Goal: Task Accomplishment & Management: Use online tool/utility

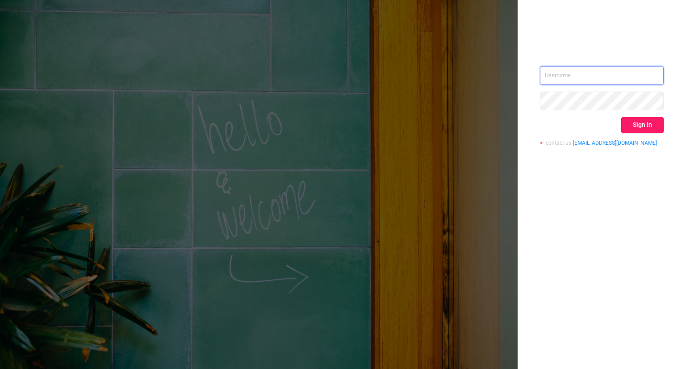
type input "[PERSON_NAME][EMAIL_ADDRESS][DOMAIN_NAME]"
click at [650, 128] on button "Sign in" at bounding box center [642, 125] width 42 height 16
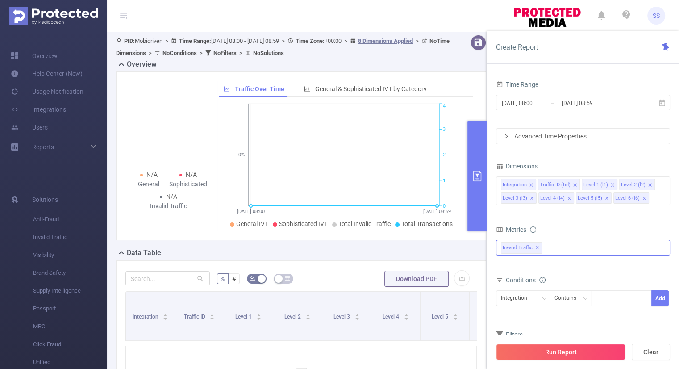
click at [559, 246] on div "Invalid Traffic ✕" at bounding box center [583, 248] width 174 height 16
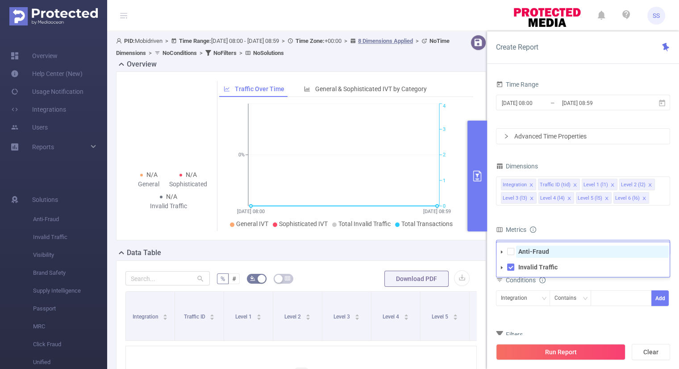
click at [516, 253] on span "Anti-Fraud" at bounding box center [592, 252] width 153 height 12
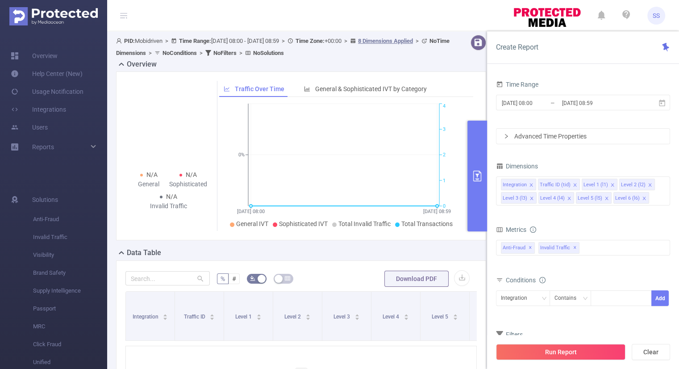
click at [574, 218] on form "Dimensions Integration Traffic ID (tid) Level 1 (l1) Level 2 (l2) Level 3 (l3) …" at bounding box center [583, 266] width 174 height 212
click at [651, 193] on input at bounding box center [653, 198] width 4 height 12
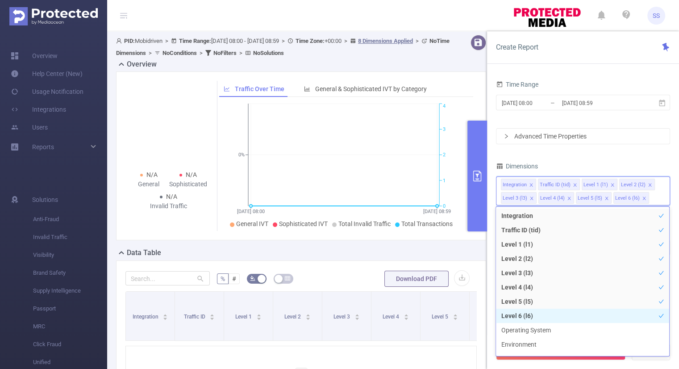
click at [552, 315] on li "Level 6 (l6)" at bounding box center [582, 316] width 173 height 14
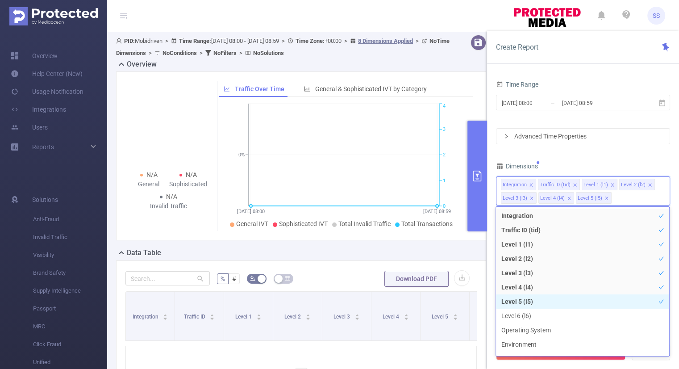
click at [552, 298] on li "Level 5 (l5)" at bounding box center [582, 301] width 173 height 14
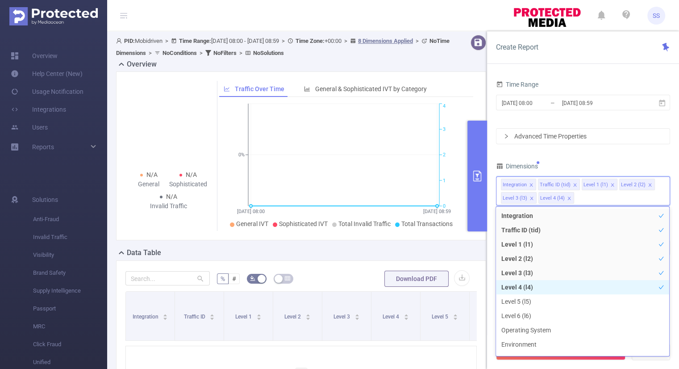
click at [552, 283] on li "Level 4 (l4)" at bounding box center [582, 287] width 173 height 14
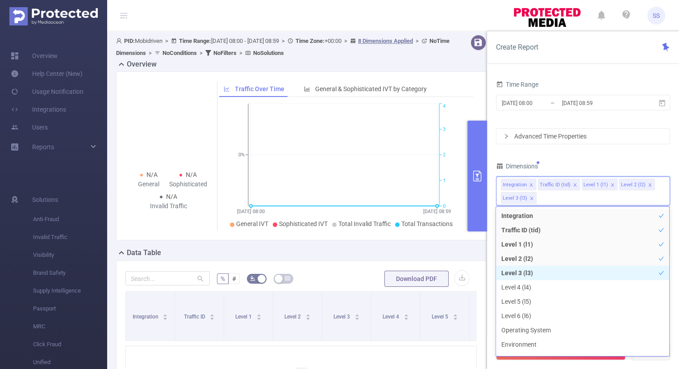
click at [553, 274] on li "Level 3 (l3)" at bounding box center [582, 273] width 173 height 14
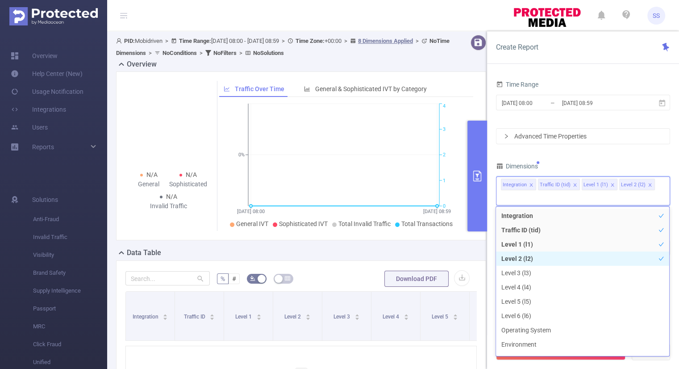
click at [551, 266] on li "Level 3 (l3)" at bounding box center [582, 273] width 173 height 14
click at [544, 263] on li "Level 2 (l2)" at bounding box center [582, 258] width 173 height 14
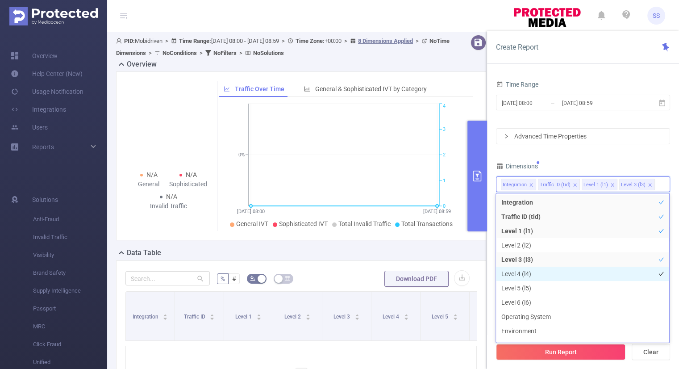
click at [544, 269] on li "Level 4 (l4)" at bounding box center [582, 274] width 173 height 14
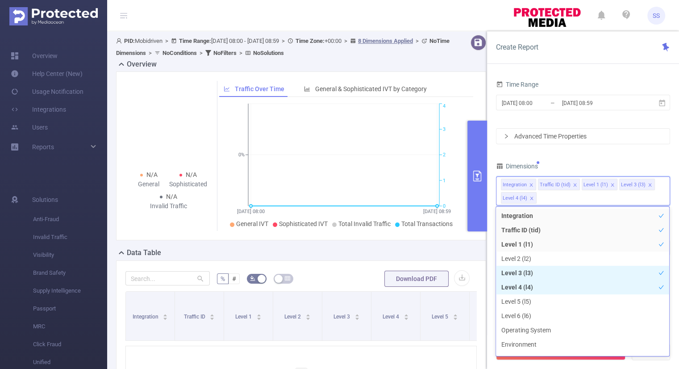
click at [544, 269] on li "Level 3 (l3)" at bounding box center [582, 273] width 173 height 14
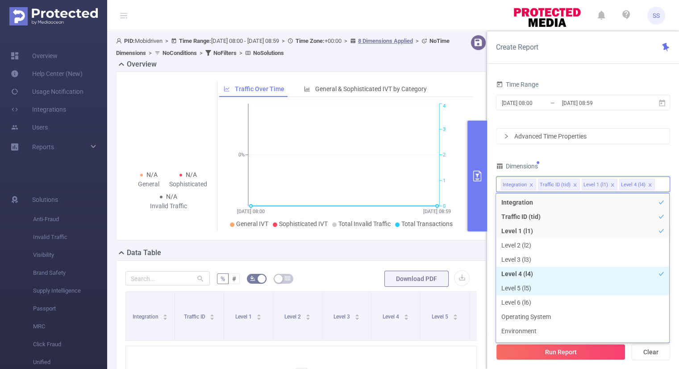
click at [544, 282] on li "Level 5 (l5)" at bounding box center [582, 288] width 173 height 14
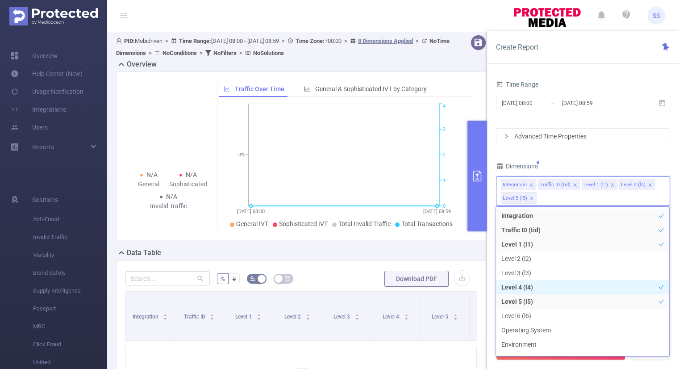
click at [544, 287] on li "Level 4 (l4)" at bounding box center [582, 287] width 173 height 14
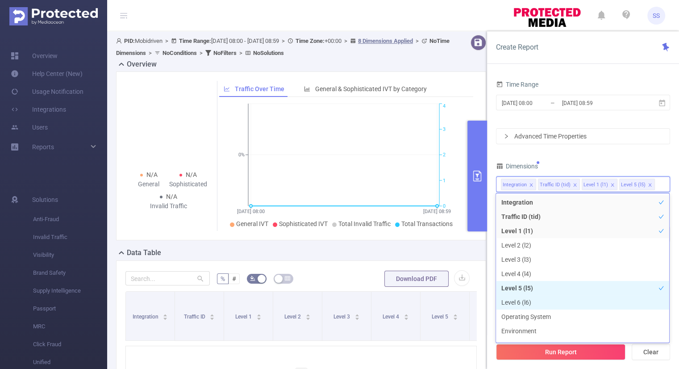
click at [545, 299] on li "Level 6 (l6)" at bounding box center [582, 302] width 173 height 14
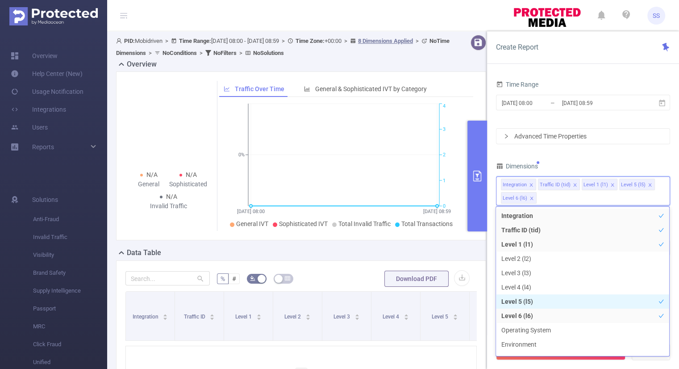
click at [545, 300] on li "Level 5 (l5)" at bounding box center [582, 301] width 173 height 14
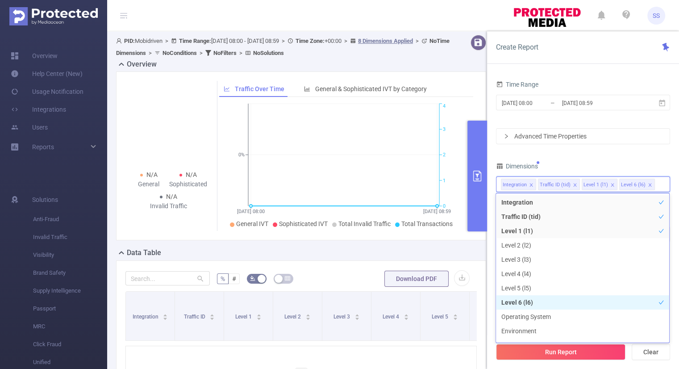
click at [546, 305] on li "Level 6 (l6)" at bounding box center [582, 302] width 173 height 14
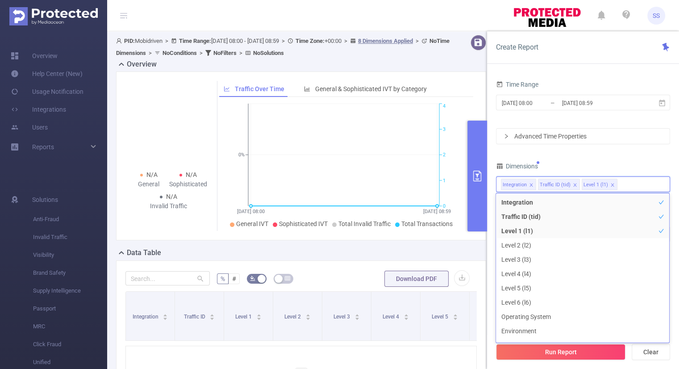
click at [568, 152] on div "Time Range [DATE] 08:00 _ [DATE] 08:59 Advanced Time Properties Dimensions Inte…" at bounding box center [583, 218] width 174 height 280
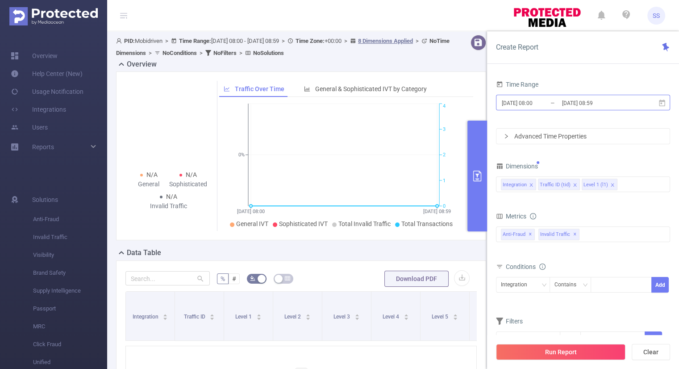
click at [619, 100] on input "[DATE] 08:59" at bounding box center [597, 103] width 72 height 12
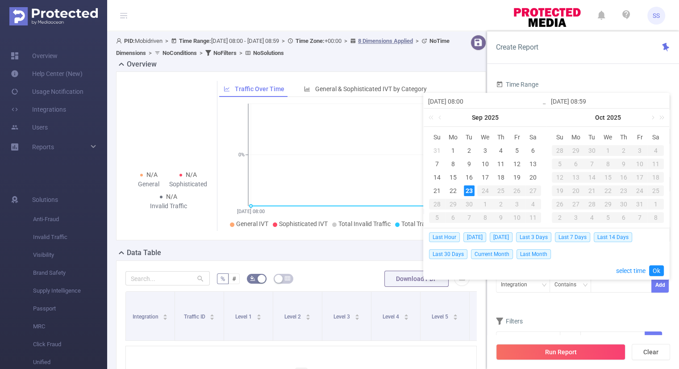
click at [466, 188] on div "23" at bounding box center [469, 190] width 11 height 11
click at [657, 269] on link "Ok" at bounding box center [656, 270] width 15 height 11
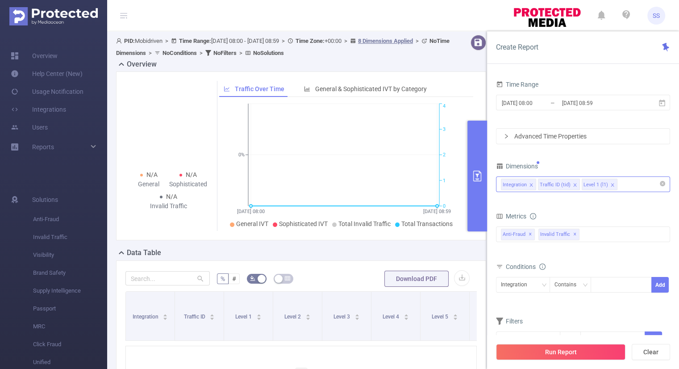
click at [633, 181] on div "Integration Traffic ID (tid) Level 1 (l1)" at bounding box center [583, 184] width 164 height 15
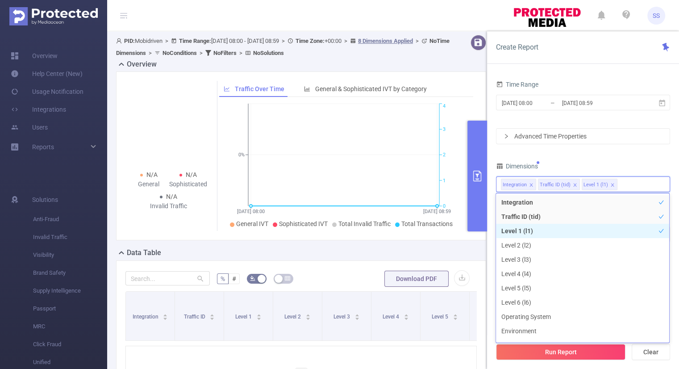
click at [541, 231] on li "Level 1 (l1)" at bounding box center [582, 231] width 173 height 14
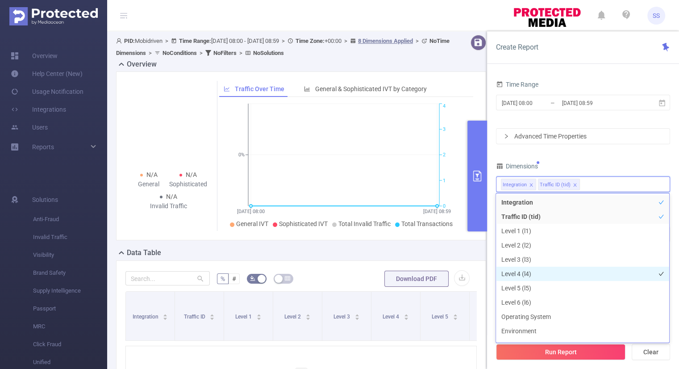
click at [532, 274] on li "Level 4 (l4)" at bounding box center [582, 274] width 173 height 14
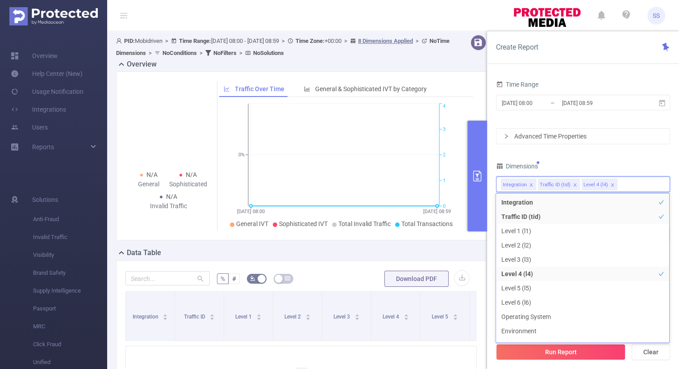
click at [573, 156] on div "Time Range [DATE] 08:00 _ [DATE] 08:59 Advanced Time Properties Dimensions Inte…" at bounding box center [583, 218] width 174 height 280
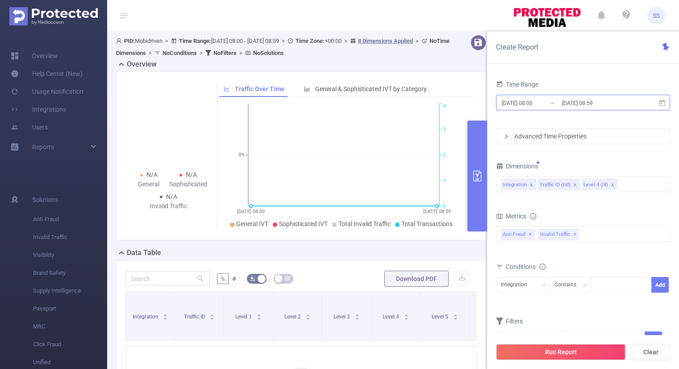
click at [580, 102] on input "[DATE] 08:59" at bounding box center [597, 103] width 72 height 12
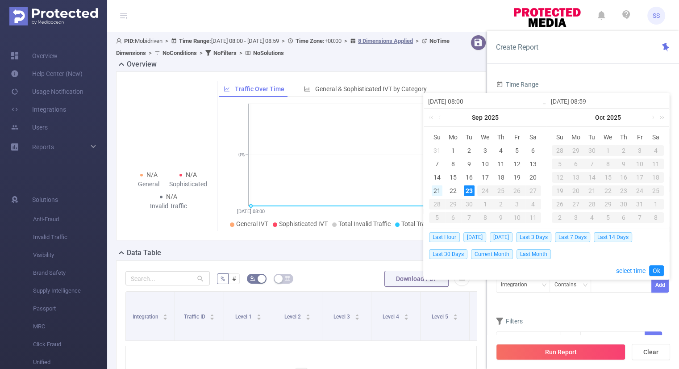
click at [436, 191] on div "21" at bounding box center [437, 190] width 11 height 11
drag, startPoint x: 465, startPoint y: 191, endPoint x: 480, endPoint y: 196, distance: 16.3
click at [465, 191] on div "23" at bounding box center [469, 190] width 11 height 11
type input "[DATE] 08:00"
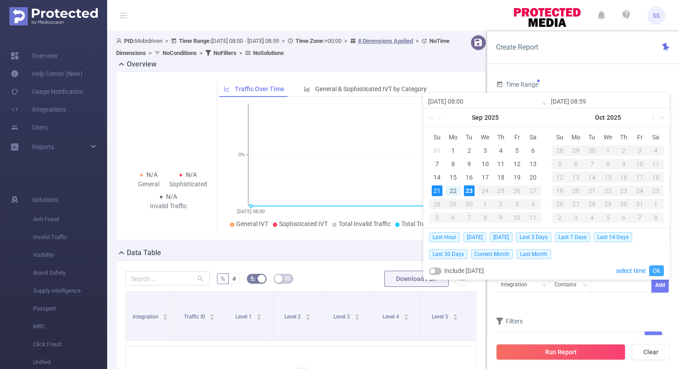
click at [657, 269] on link "Ok" at bounding box center [656, 270] width 15 height 11
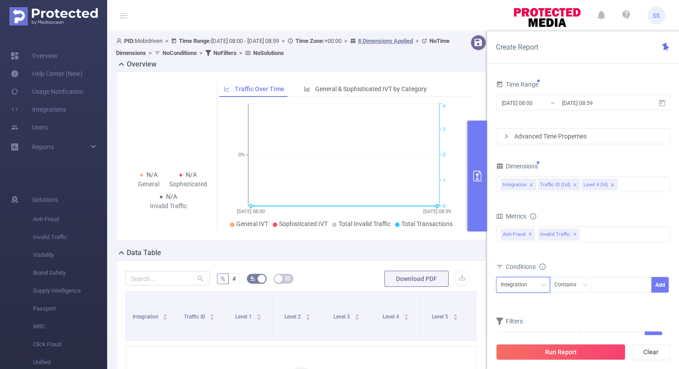
click at [529, 287] on div "Integration" at bounding box center [517, 284] width 33 height 15
click at [522, 313] on li "Traffic ID (tid)" at bounding box center [523, 316] width 54 height 14
click at [613, 289] on div at bounding box center [621, 284] width 51 height 15
type input "Link"
click at [609, 297] on li "Link" at bounding box center [621, 302] width 61 height 14
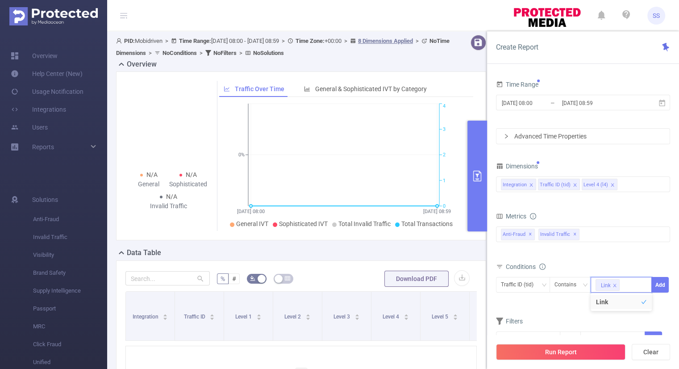
click at [636, 253] on div "bp_total brand-safety brand_is_solution bp_adult bp_arms bp_crime bp_death_inju…" at bounding box center [583, 241] width 174 height 32
click at [663, 281] on button "Add" at bounding box center [659, 285] width 17 height 16
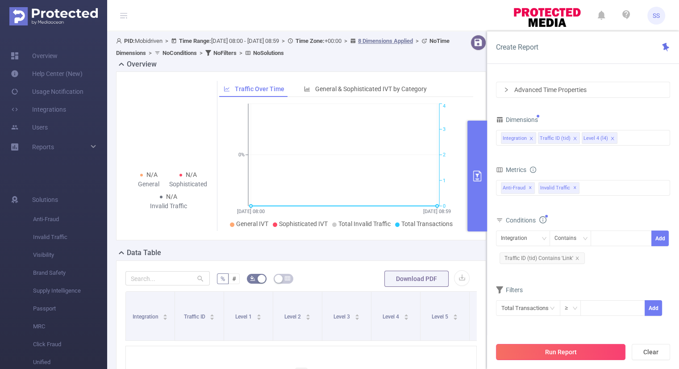
click at [583, 352] on button "Run Report" at bounding box center [560, 352] width 129 height 16
